Goal: Find specific page/section: Find specific page/section

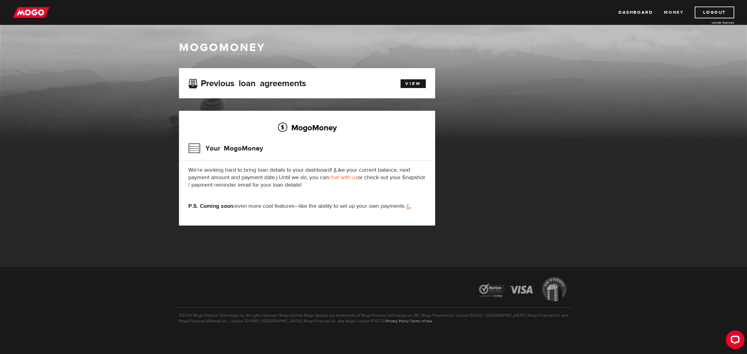
click at [673, 11] on link "Money" at bounding box center [674, 13] width 20 height 12
click at [411, 82] on link "View" at bounding box center [413, 83] width 25 height 9
